Goal: Information Seeking & Learning: Learn about a topic

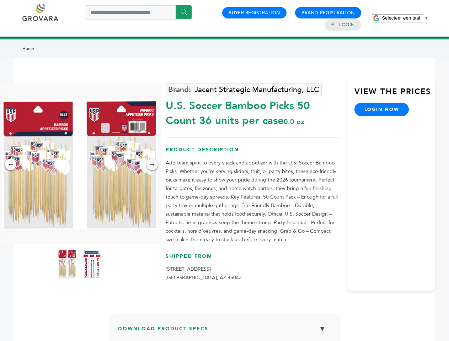
click at [405, 18] on span "Selecteer een taal" at bounding box center [401, 17] width 38 height 5
click at [80, 164] on img at bounding box center [80, 164] width 156 height 130
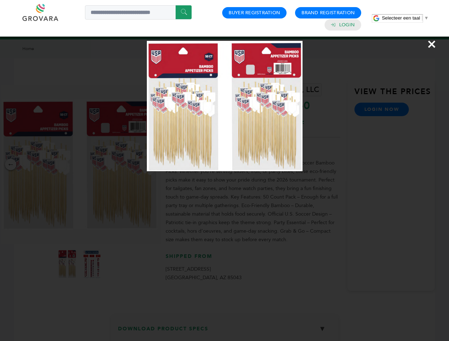
click at [11, 165] on div "×" at bounding box center [224, 170] width 449 height 341
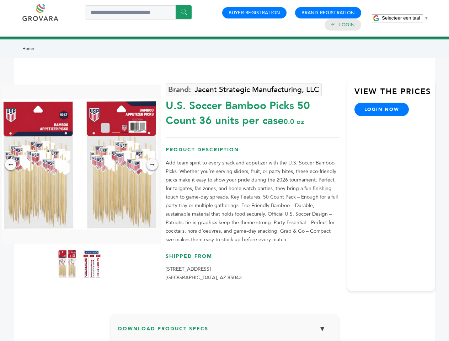
click at [152, 165] on div "→" at bounding box center [151, 164] width 11 height 11
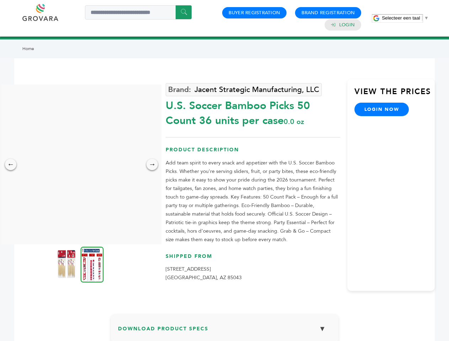
click at [67, 264] on img at bounding box center [67, 264] width 18 height 28
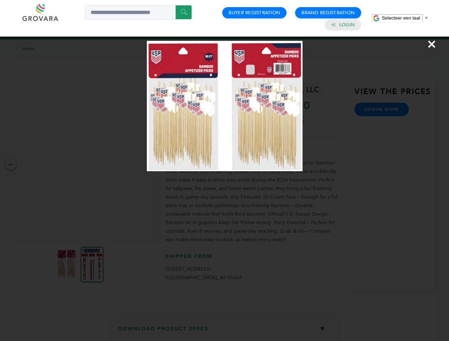
click at [92, 264] on div "×" at bounding box center [224, 170] width 449 height 341
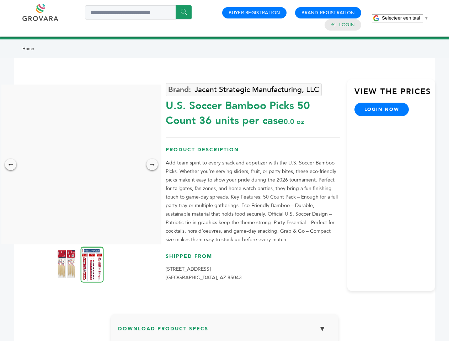
click at [225, 331] on h3 "Download Product Specs ▼" at bounding box center [224, 331] width 213 height 21
